Goal: Transaction & Acquisition: Purchase product/service

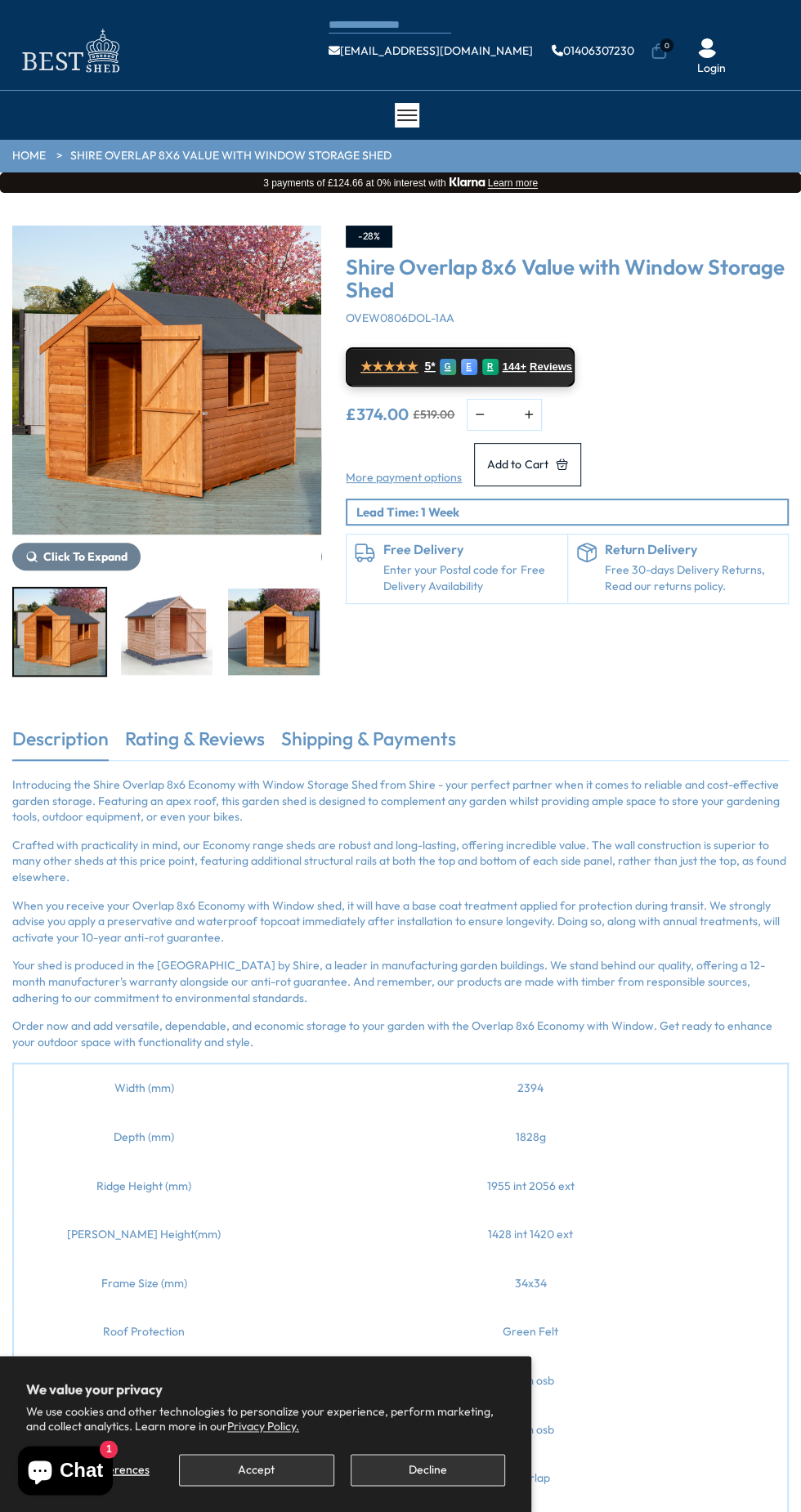
click at [19, 241] on img "1 / 12" at bounding box center [167, 381] width 309 height 309
